Goal: Task Accomplishment & Management: Use online tool/utility

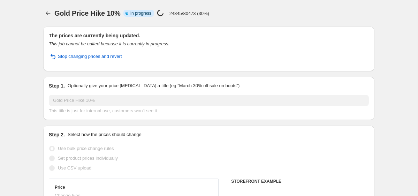
select select "percentage"
select select "tag"
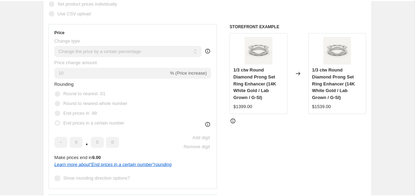
scroll to position [142, 0]
